Goal: Obtain resource: Download file/media

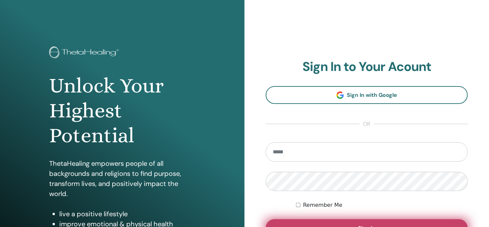
type input "**********"
click at [376, 221] on button "Sign In" at bounding box center [367, 229] width 202 height 18
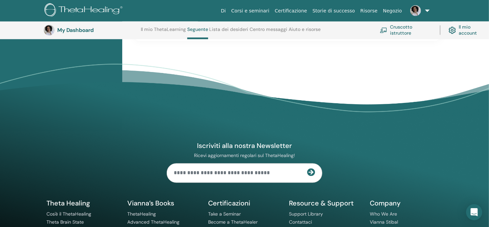
scroll to position [659, 0]
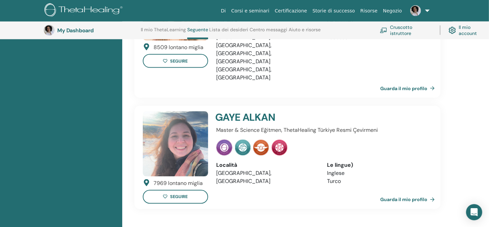
click at [419, 13] on img at bounding box center [415, 10] width 11 height 11
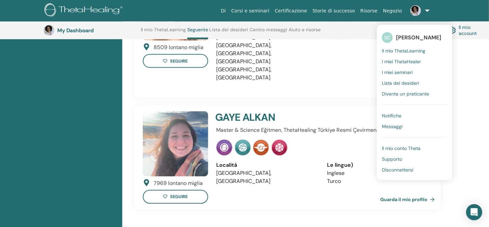
click at [402, 60] on span "I miei ThetaHealer" at bounding box center [401, 62] width 39 height 6
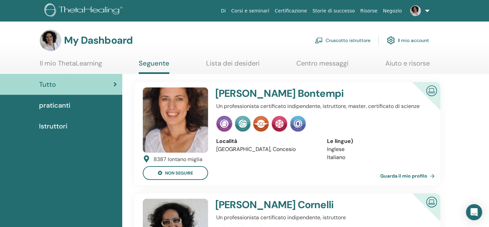
click at [415, 11] on img at bounding box center [415, 10] width 11 height 11
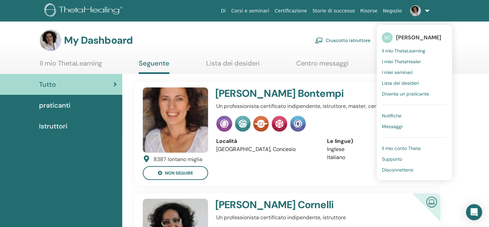
click at [389, 73] on span "I miei seminari" at bounding box center [397, 72] width 31 height 6
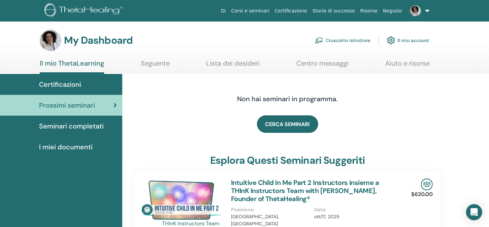
click at [354, 41] on link "Cruscotto istruttore" at bounding box center [343, 40] width 56 height 15
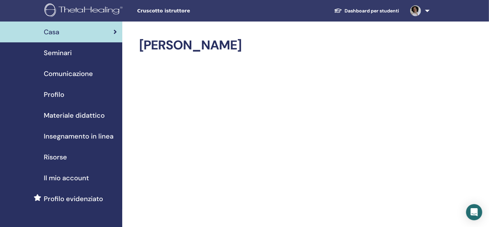
click at [66, 117] on span "Materiale didattico" at bounding box center [74, 115] width 61 height 10
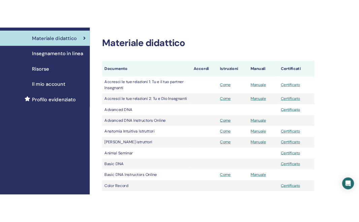
scroll to position [135, 0]
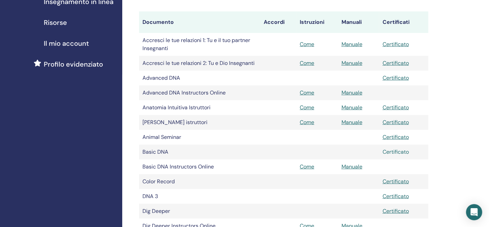
click at [394, 152] on link "Certificato" at bounding box center [396, 152] width 26 height 7
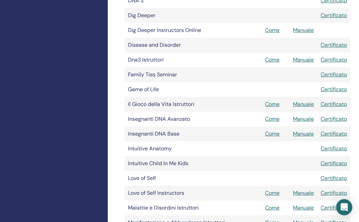
scroll to position [404, 0]
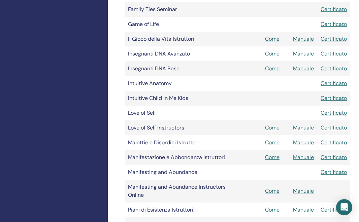
click at [244, 97] on tr "Intuitive Child In Me Kids Certificato" at bounding box center [238, 98] width 226 height 15
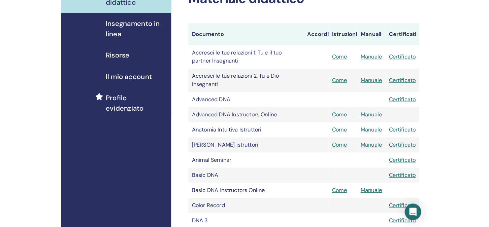
scroll to position [135, 0]
